Goal: Task Accomplishment & Management: Manage account settings

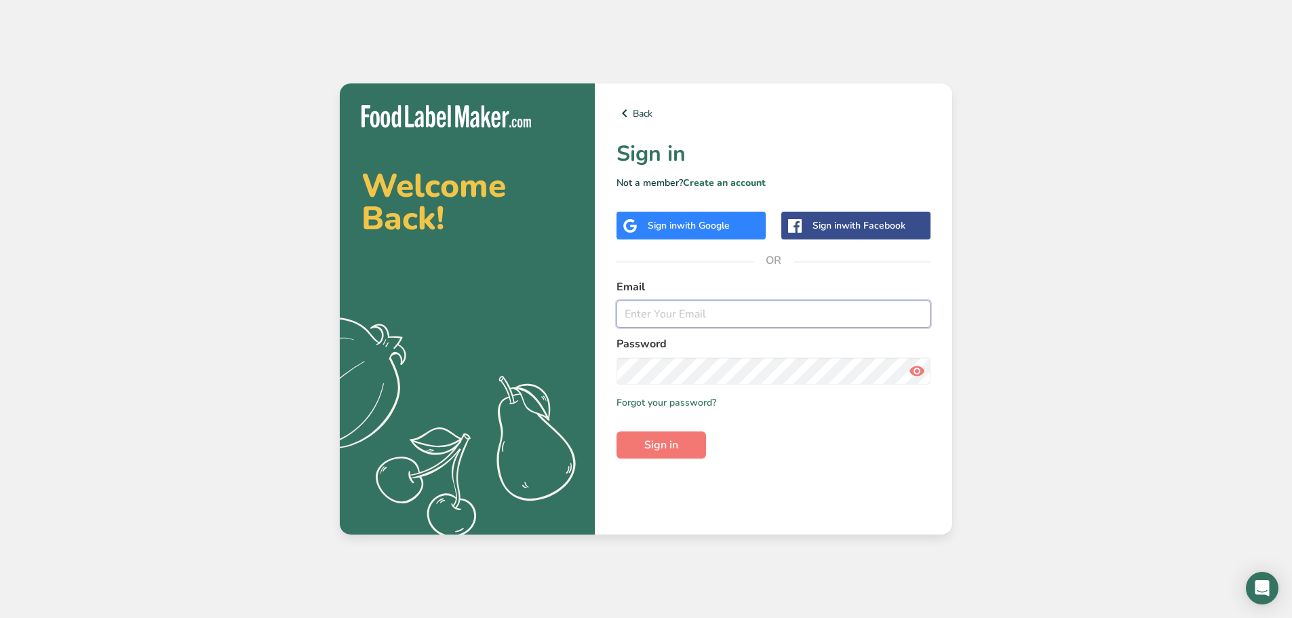
click at [728, 312] on input "email" at bounding box center [774, 313] width 314 height 27
click at [708, 232] on div "Sign in with Google" at bounding box center [689, 225] width 82 height 14
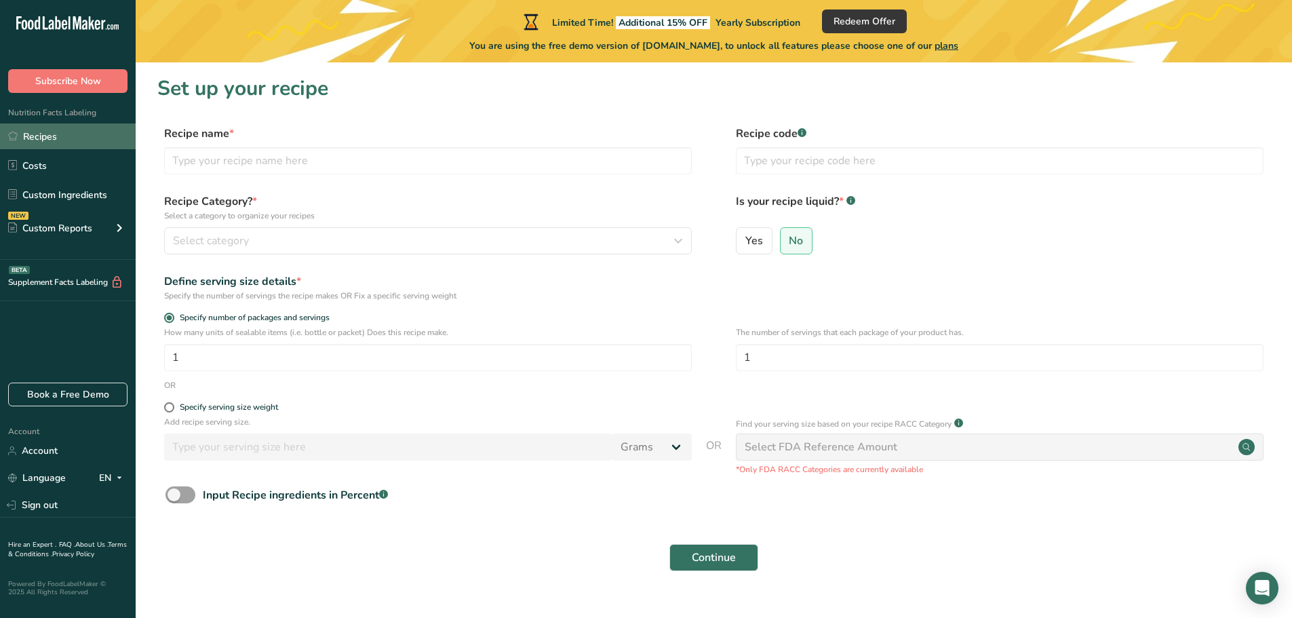
click at [50, 144] on link "Recipes" at bounding box center [68, 136] width 136 height 26
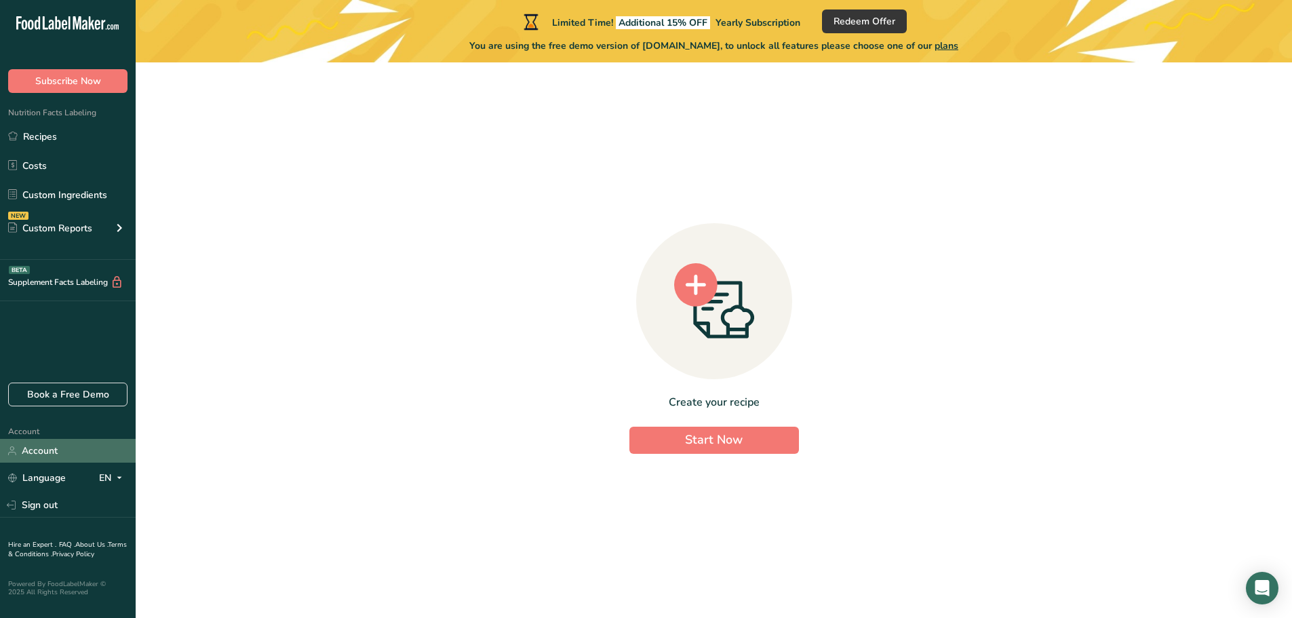
click at [54, 461] on link "Account" at bounding box center [68, 451] width 136 height 24
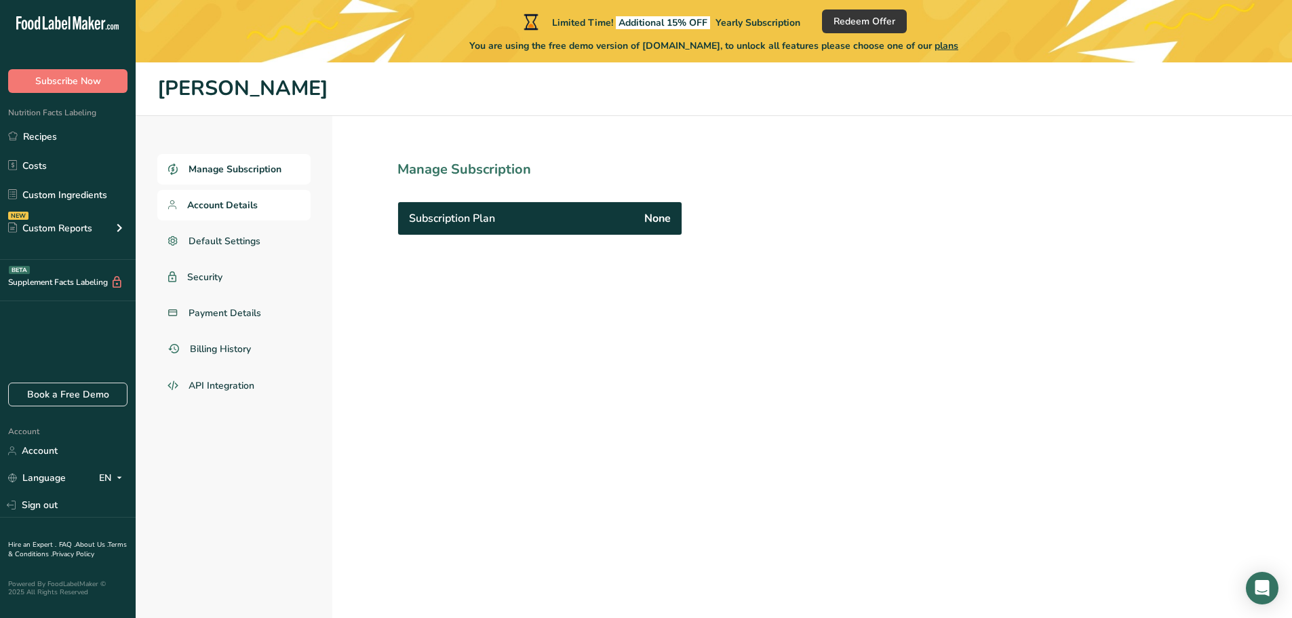
click at [225, 201] on span "Account Details" at bounding box center [222, 205] width 71 height 14
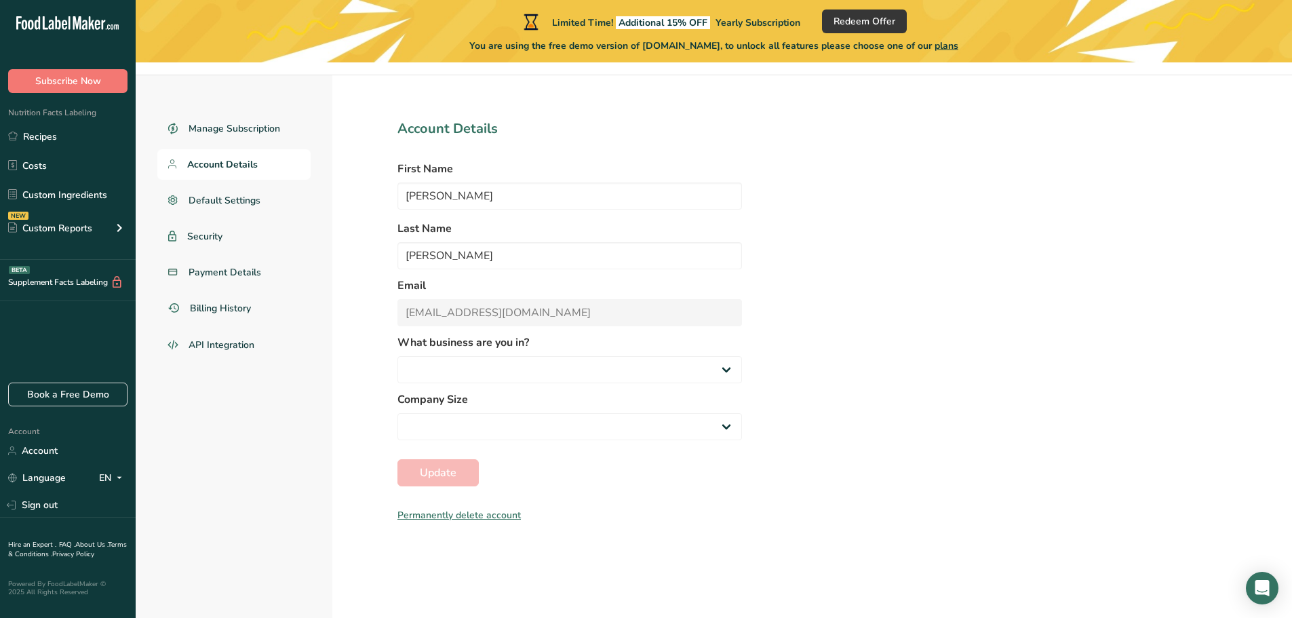
scroll to position [62, 0]
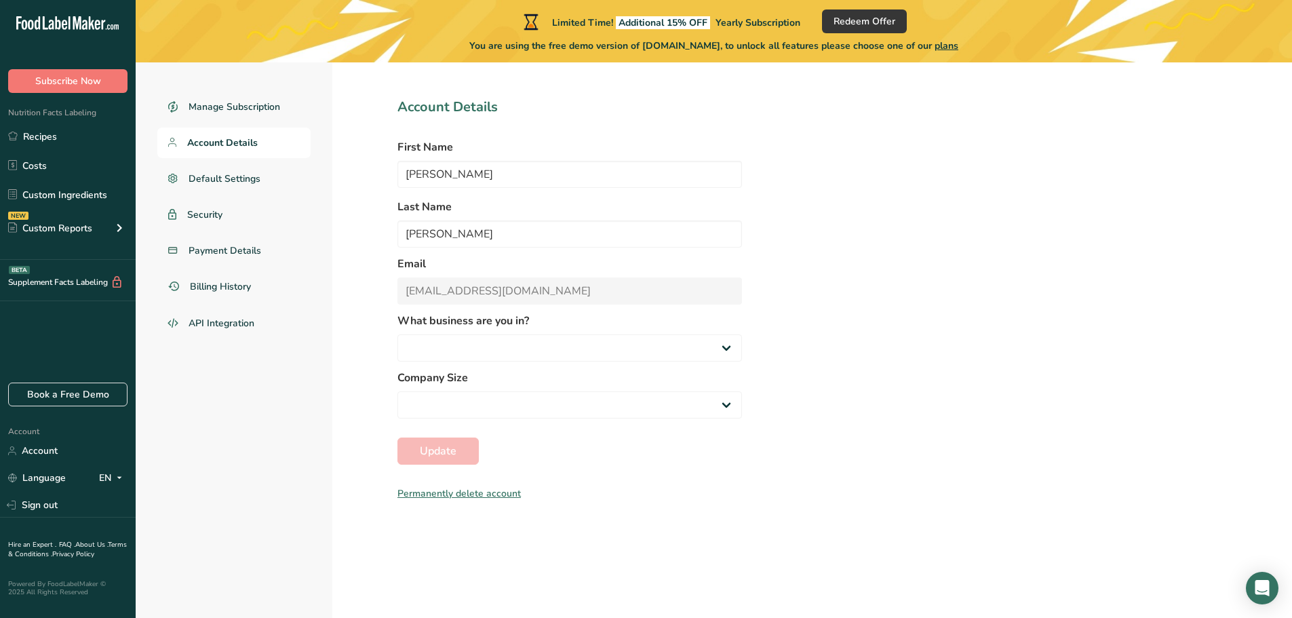
select select "1"
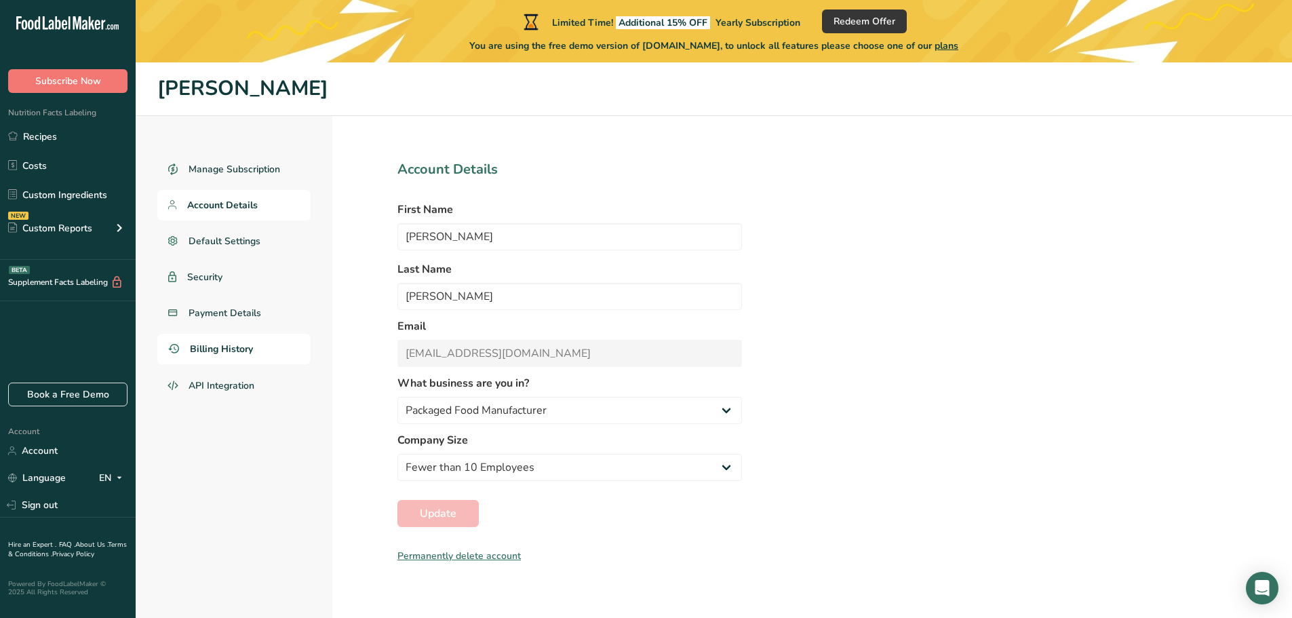
click at [197, 352] on span "Billing History" at bounding box center [221, 349] width 63 height 14
